Goal: Task Accomplishment & Management: Use online tool/utility

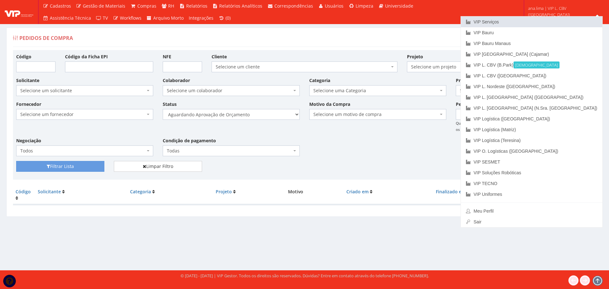
click at [543, 24] on link "VIP Serviços" at bounding box center [531, 21] width 141 height 11
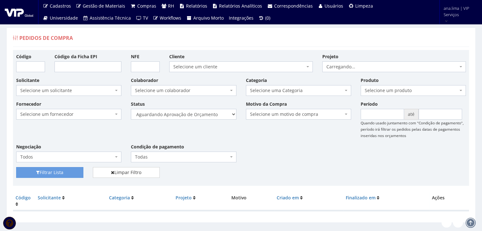
select select "1"
click at [131, 109] on select "Selecione um status Cancelado Aguardando Aprovação Diretoria Pedido Aprovado Ag…" at bounding box center [183, 114] width 105 height 11
click at [56, 171] on button "Filtrar Lista" at bounding box center [49, 172] width 67 height 11
click at [190, 116] on select "Selecione um status Cancelado Aguardando Aprovação Diretoria Pedido Aprovado Ag…" at bounding box center [183, 114] width 105 height 11
select select "4"
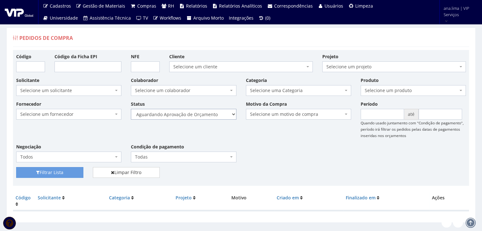
click at [131, 109] on select "Selecione um status Cancelado Aguardando Aprovação Diretoria Pedido Aprovado Ag…" at bounding box center [183, 114] width 105 height 11
click at [76, 175] on button "Filtrar Lista" at bounding box center [49, 172] width 67 height 11
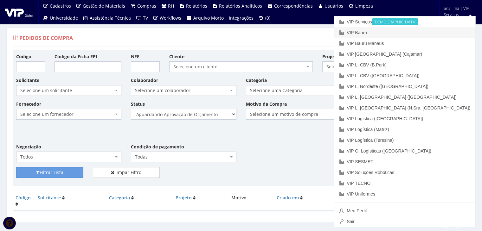
click at [432, 31] on link "VIP Bauru" at bounding box center [404, 32] width 141 height 11
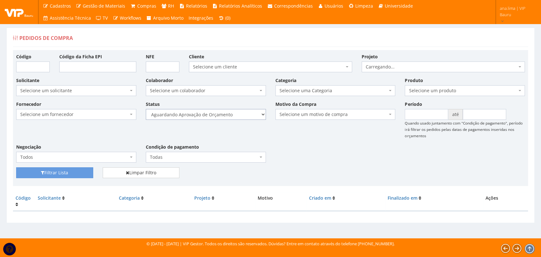
drag, startPoint x: 234, startPoint y: 115, endPoint x: 233, endPoint y: 119, distance: 3.5
click at [234, 115] on select "Selecione um status Cancelado Aguardando Aprovação Diretoria Pedido Aprovado Ag…" at bounding box center [206, 114] width 120 height 11
select select "1"
click at [146, 109] on select "Selecione um status Cancelado Aguardando Aprovação Diretoria Pedido Aprovado Ag…" at bounding box center [206, 114] width 120 height 11
click at [79, 174] on button "Filtrar Lista" at bounding box center [54, 172] width 77 height 11
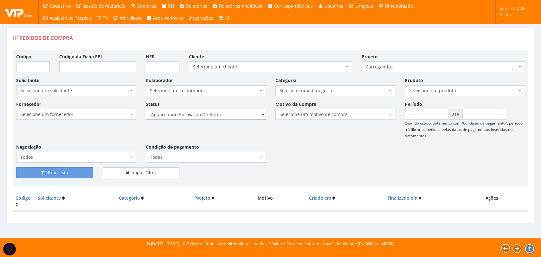
click at [230, 114] on select "Selecione um status Cancelado Aguardando Aprovação Diretoria Pedido Aprovado Ag…" at bounding box center [206, 114] width 120 height 11
click at [227, 115] on select "Selecione um status Cancelado Aguardando Aprovação Diretoria Pedido Aprovado Ag…" at bounding box center [206, 114] width 120 height 11
select select "4"
click at [146, 109] on select "Selecione um status Cancelado Aguardando Aprovação Diretoria Pedido Aprovado Ag…" at bounding box center [206, 114] width 120 height 11
click at [88, 174] on button "Filtrar Lista" at bounding box center [54, 172] width 77 height 11
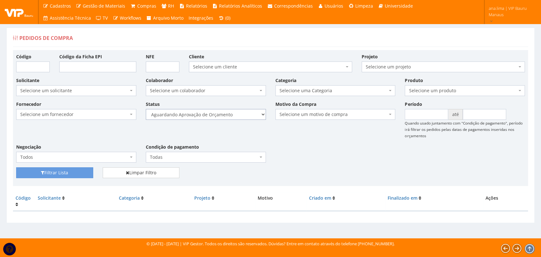
click at [203, 119] on select "Selecione um status Cancelado Aguardando Aprovação Diretoria Pedido Aprovado Ag…" at bounding box center [206, 114] width 120 height 11
select select "1"
click at [146, 109] on select "Selecione um status Cancelado Aguardando Aprovação Diretoria Pedido Aprovado Ag…" at bounding box center [206, 114] width 120 height 11
click at [56, 176] on button "Filtrar Lista" at bounding box center [54, 172] width 77 height 11
click at [201, 115] on select "Selecione um status Cancelado Aguardando Aprovação Diretoria Pedido Aprovado Ag…" at bounding box center [206, 114] width 120 height 11
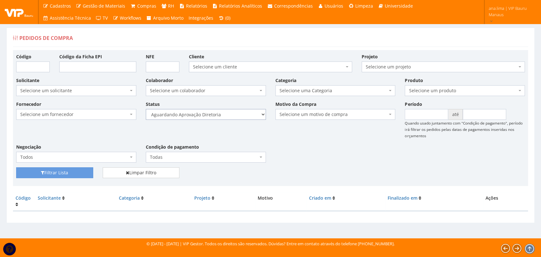
select select "4"
click at [146, 109] on select "Selecione um status Cancelado Aguardando Aprovação Diretoria Pedido Aprovado Ag…" at bounding box center [206, 114] width 120 height 11
click at [76, 175] on button "Filtrar Lista" at bounding box center [54, 172] width 77 height 11
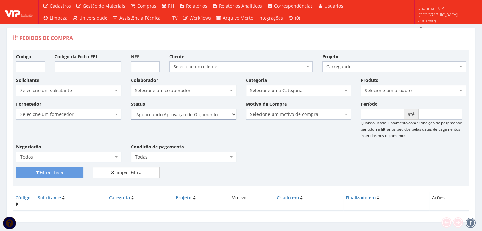
drag, startPoint x: 0, startPoint y: 0, endPoint x: 202, endPoint y: 117, distance: 233.4
click at [202, 113] on select "Selecione um status Cancelado Aguardando Aprovação Diretoria Pedido Aprovado Ag…" at bounding box center [183, 114] width 105 height 11
select select "1"
click at [131, 109] on select "Selecione um status Cancelado Aguardando Aprovação Diretoria Pedido Aprovado Ag…" at bounding box center [183, 114] width 105 height 11
click at [79, 174] on button "Filtrar Lista" at bounding box center [49, 172] width 67 height 11
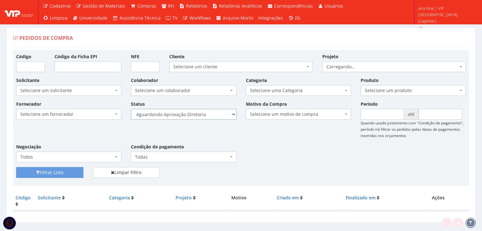
click at [203, 116] on select "Selecione um status Cancelado Aguardando Aprovação Diretoria Pedido Aprovado Ag…" at bounding box center [183, 114] width 105 height 11
select select "4"
click at [131, 109] on select "Selecione um status Cancelado Aguardando Aprovação Diretoria Pedido Aprovado Ag…" at bounding box center [183, 114] width 105 height 11
click at [79, 174] on button "Filtrar Lista" at bounding box center [49, 172] width 67 height 11
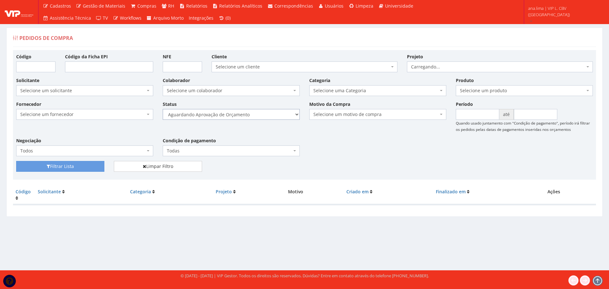
drag, startPoint x: 259, startPoint y: 113, endPoint x: 259, endPoint y: 117, distance: 4.1
click at [259, 113] on select "Selecione um status Cancelado Aguardando Aprovação Diretoria Pedido Aprovado Ag…" at bounding box center [231, 114] width 137 height 11
select select "1"
click at [163, 109] on select "Selecione um status Cancelado Aguardando Aprovação Diretoria Pedido Aprovado Ag…" at bounding box center [231, 114] width 137 height 11
click at [95, 164] on button "Filtrar Lista" at bounding box center [60, 166] width 88 height 11
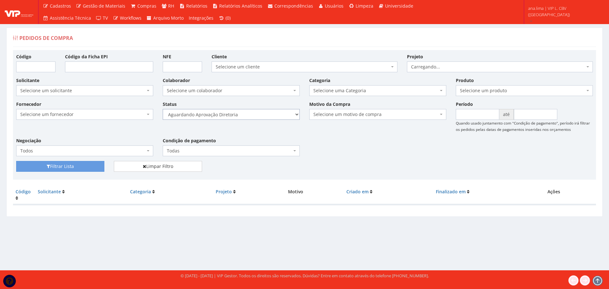
click at [258, 115] on select "Selecione um status Cancelado Aguardando Aprovação Diretoria Pedido Aprovado Ag…" at bounding box center [231, 114] width 137 height 11
select select "4"
click at [163, 109] on select "Selecione um status Cancelado Aguardando Aprovação Diretoria Pedido Aprovado Ag…" at bounding box center [231, 114] width 137 height 11
click at [94, 166] on button "Filtrar Lista" at bounding box center [60, 166] width 88 height 11
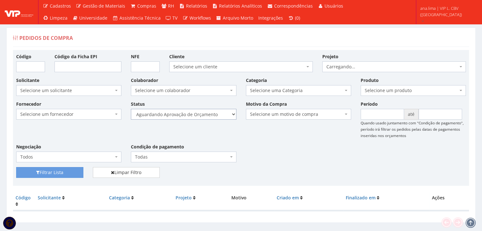
drag, startPoint x: 196, startPoint y: 115, endPoint x: 196, endPoint y: 118, distance: 3.5
click at [196, 115] on select "Selecione um status Cancelado Aguardando Aprovação Diretoria Pedido Aprovado Ag…" at bounding box center [183, 114] width 105 height 11
select select "1"
click at [131, 109] on select "Selecione um status Cancelado Aguardando Aprovação Diretoria Pedido Aprovado Ag…" at bounding box center [183, 114] width 105 height 11
click at [70, 172] on button "Filtrar Lista" at bounding box center [49, 172] width 67 height 11
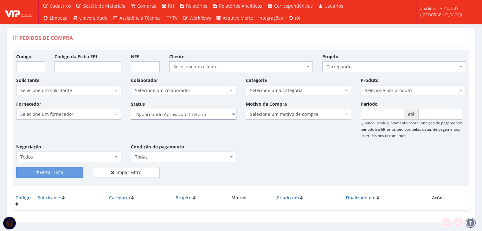
drag, startPoint x: 0, startPoint y: 0, endPoint x: 209, endPoint y: 114, distance: 238.5
click at [209, 114] on select "Selecione um status Cancelado Aguardando Aprovação Diretoria Pedido Aprovado Ag…" at bounding box center [183, 114] width 105 height 11
select select "4"
click at [131, 109] on select "Selecione um status Cancelado Aguardando Aprovação Diretoria Pedido Aprovado Ag…" at bounding box center [183, 114] width 105 height 11
click at [73, 172] on button "Filtrar Lista" at bounding box center [49, 172] width 67 height 11
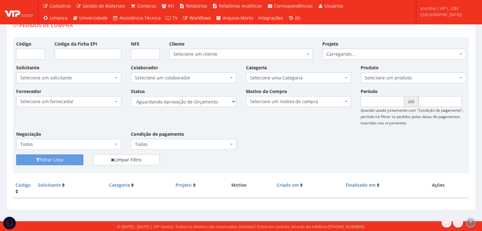
scroll to position [13, 0]
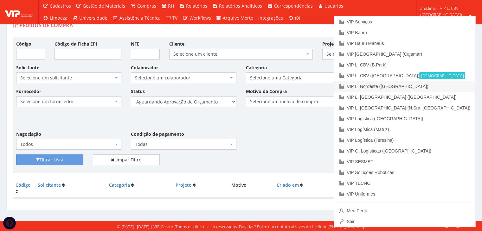
click at [429, 82] on link "VIP L. Nordeste ([GEOGRAPHIC_DATA])" at bounding box center [404, 86] width 141 height 11
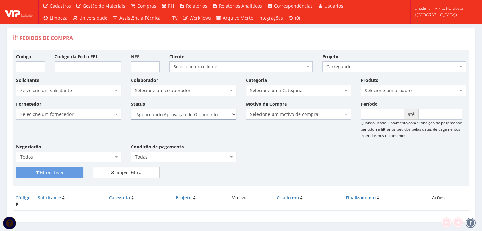
click at [208, 115] on select "Selecione um status Cancelado Aguardando Aprovação Diretoria Pedido Aprovado Ag…" at bounding box center [183, 114] width 105 height 11
select select "1"
click at [131, 109] on select "Selecione um status Cancelado Aguardando Aprovação Diretoria Pedido Aprovado Ag…" at bounding box center [183, 114] width 105 height 11
click at [64, 171] on button "Filtrar Lista" at bounding box center [49, 172] width 67 height 11
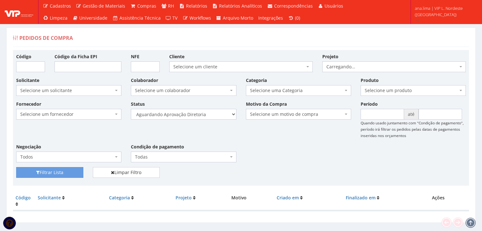
click at [207, 113] on select "Selecione um status Cancelado Aguardando Aprovação Diretoria Pedido Aprovado Ag…" at bounding box center [183, 114] width 105 height 11
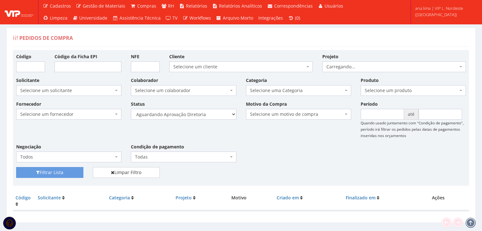
select select "4"
click at [131, 109] on select "Selecione um status Cancelado Aguardando Aprovação Diretoria Pedido Aprovado Ag…" at bounding box center [183, 114] width 105 height 11
click at [63, 173] on button "Filtrar Lista" at bounding box center [49, 172] width 67 height 11
click at [214, 115] on select "Selecione um status Cancelado Aguardando Aprovação Diretoria Pedido Aprovado Ag…" at bounding box center [183, 114] width 105 height 11
select select "1"
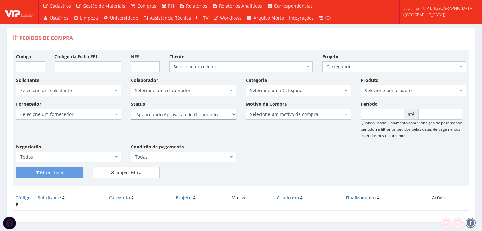
click at [131, 109] on select "Selecione um status Cancelado Aguardando Aprovação Diretoria Pedido Aprovado Ag…" at bounding box center [183, 114] width 105 height 11
click at [72, 173] on button "Filtrar Lista" at bounding box center [49, 172] width 67 height 11
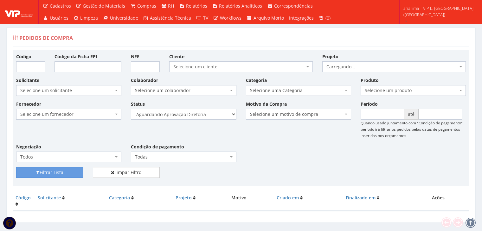
scroll to position [13, 0]
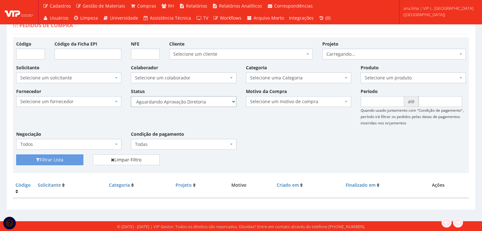
click at [209, 103] on select "Selecione um status Cancelado Aguardando Aprovação Diretoria Pedido Aprovado Ag…" at bounding box center [183, 101] width 105 height 11
select select "4"
click at [131, 96] on select "Selecione um status Cancelado Aguardando Aprovação Diretoria Pedido Aprovado Ag…" at bounding box center [183, 101] width 105 height 11
click at [71, 157] on button "Filtrar Lista" at bounding box center [49, 160] width 67 height 11
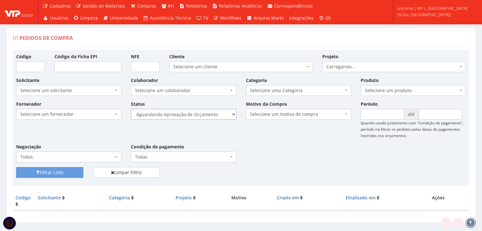
drag, startPoint x: 0, startPoint y: 0, endPoint x: 207, endPoint y: 114, distance: 236.9
click at [207, 113] on select "Selecione um status Cancelado Aguardando Aprovação Diretoria Pedido Aprovado Ag…" at bounding box center [183, 114] width 105 height 11
select select "1"
click at [131, 109] on select "Selecione um status Cancelado Aguardando Aprovação Diretoria Pedido Aprovado Ag…" at bounding box center [183, 114] width 105 height 11
click at [81, 174] on button "Filtrar Lista" at bounding box center [49, 172] width 67 height 11
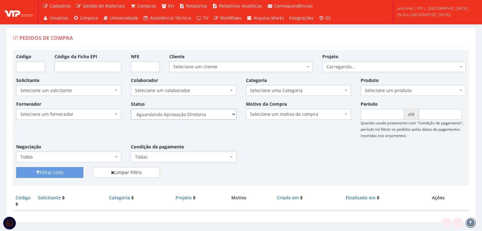
drag, startPoint x: 0, startPoint y: 0, endPoint x: 201, endPoint y: 116, distance: 232.0
click at [201, 116] on select "Selecione um status Cancelado Aguardando Aprovação Diretoria Pedido Aprovado Ag…" at bounding box center [183, 114] width 105 height 11
select select "4"
click at [131, 109] on select "Selecione um status Cancelado Aguardando Aprovação Diretoria Pedido Aprovado Ag…" at bounding box center [183, 114] width 105 height 11
click at [67, 175] on button "Filtrar Lista" at bounding box center [49, 172] width 67 height 11
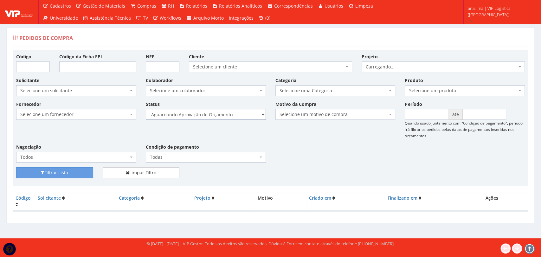
click at [229, 115] on select "Selecione um status Cancelado Aguardando Aprovação Diretoria Pedido Aprovado Ag…" at bounding box center [206, 114] width 120 height 11
select select "1"
click at [146, 109] on select "Selecione um status Cancelado Aguardando Aprovação Diretoria Pedido Aprovado Ag…" at bounding box center [206, 114] width 120 height 11
click at [74, 170] on button "Filtrar Lista" at bounding box center [54, 172] width 77 height 11
click at [231, 115] on select "Selecione um status Cancelado Aguardando Aprovação Diretoria Pedido Aprovado Ag…" at bounding box center [206, 114] width 120 height 11
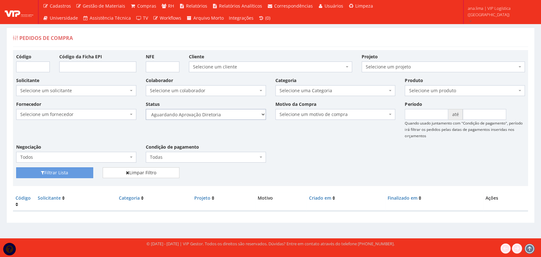
select select "4"
click at [146, 109] on select "Selecione um status Cancelado Aguardando Aprovação Diretoria Pedido Aprovado Ag…" at bounding box center [206, 114] width 120 height 11
click at [89, 176] on button "Filtrar Lista" at bounding box center [54, 172] width 77 height 11
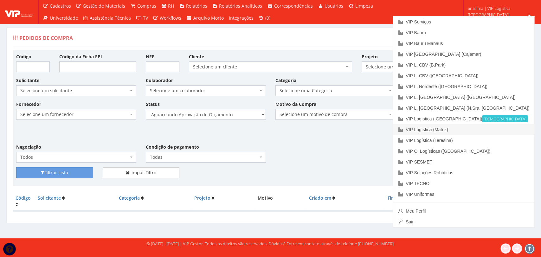
click at [513, 129] on link "VIP Logística (Matriz)" at bounding box center [463, 129] width 141 height 11
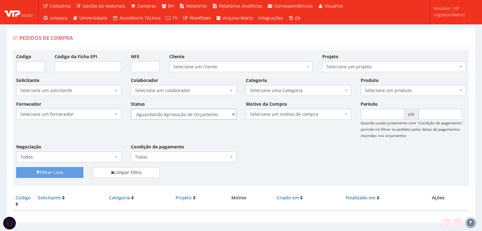
drag, startPoint x: 192, startPoint y: 112, endPoint x: 192, endPoint y: 117, distance: 5.7
click at [192, 112] on select "Selecione um status Cancelado Aguardando Aprovação Diretoria Pedido Aprovado Ag…" at bounding box center [183, 114] width 105 height 11
select select "1"
click at [131, 109] on select "Selecione um status Cancelado Aguardando Aprovação Diretoria Pedido Aprovado Ag…" at bounding box center [183, 114] width 105 height 11
click at [74, 171] on button "Filtrar Lista" at bounding box center [49, 172] width 67 height 11
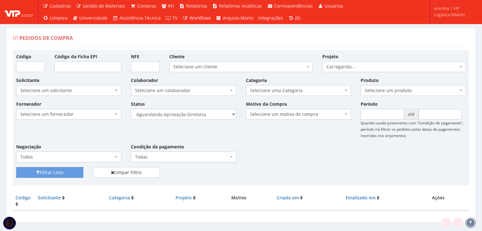
click at [200, 116] on select "Selecione um status Cancelado Aguardando Aprovação Diretoria Pedido Aprovado Ag…" at bounding box center [183, 114] width 105 height 11
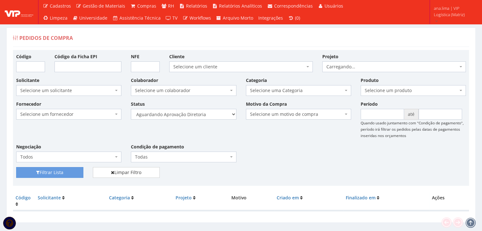
select select "4"
click at [131, 109] on select "Selecione um status Cancelado Aguardando Aprovação Diretoria Pedido Aprovado Ag…" at bounding box center [183, 114] width 105 height 11
click at [66, 175] on button "Filtrar Lista" at bounding box center [49, 172] width 67 height 11
click at [201, 115] on select "Selecione um status Cancelado Aguardando Aprovação Diretoria Pedido Aprovado Ag…" at bounding box center [183, 114] width 105 height 11
select select "1"
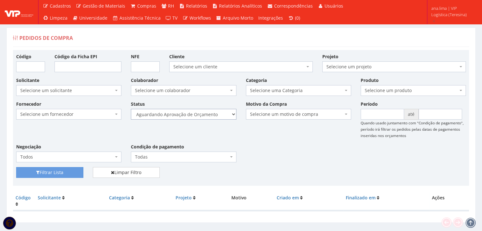
click at [131, 109] on select "Selecione um status Cancelado Aguardando Aprovação Diretoria Pedido Aprovado Ag…" at bounding box center [183, 114] width 105 height 11
click at [51, 174] on button "Filtrar Lista" at bounding box center [49, 172] width 67 height 11
click at [210, 112] on select "Selecione um status Cancelado Aguardando Aprovação Diretoria Pedido Aprovado Ag…" at bounding box center [183, 114] width 105 height 11
select select "4"
click at [131, 109] on select "Selecione um status Cancelado Aguardando Aprovação Diretoria Pedido Aprovado Ag…" at bounding box center [183, 114] width 105 height 11
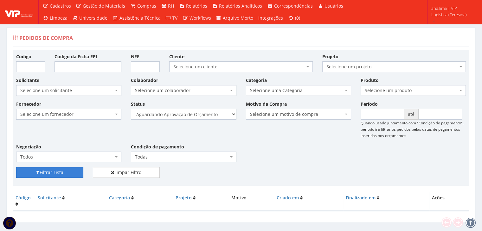
click at [61, 175] on button "Filtrar Lista" at bounding box center [49, 172] width 67 height 11
